Goal: Task Accomplishment & Management: Manage account settings

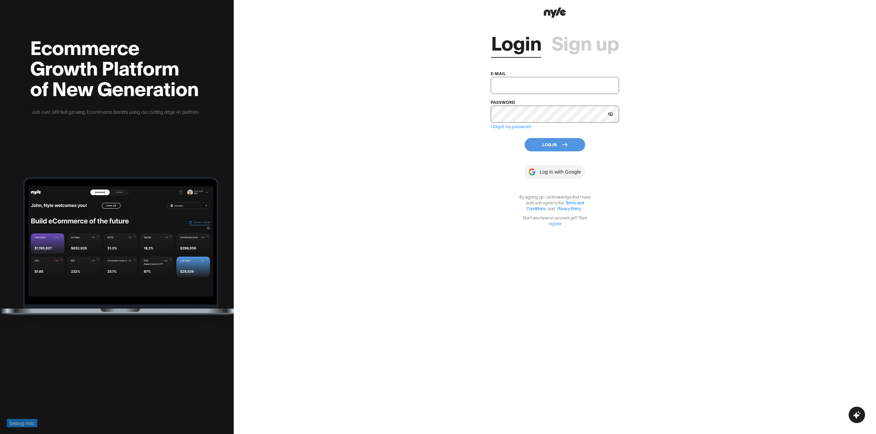
click at [504, 81] on input "text" at bounding box center [555, 85] width 128 height 17
type input "[EMAIL_ADDRESS][PERSON_NAME]"
click at [612, 114] on icon at bounding box center [610, 114] width 5 height 4
click at [549, 143] on button "Log In" at bounding box center [554, 144] width 61 height 13
